Goal: Information Seeking & Learning: Learn about a topic

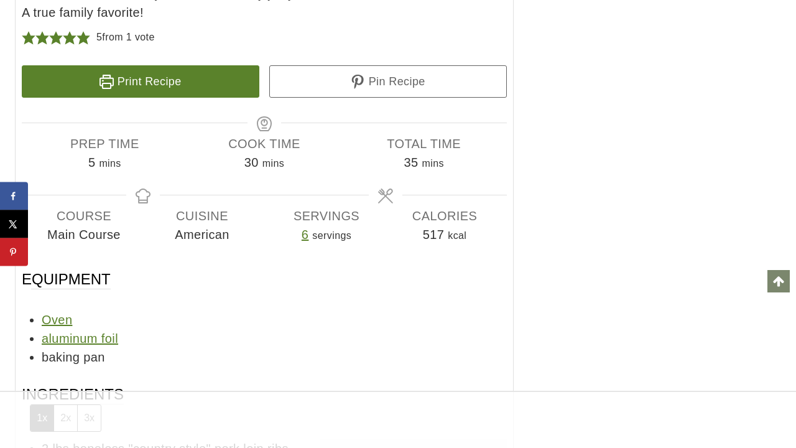
scroll to position [6411, 0]
